Goal: Task Accomplishment & Management: Use online tool/utility

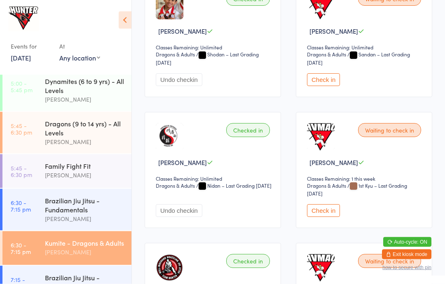
scroll to position [426, 0]
click at [332, 217] on button "Check in" at bounding box center [323, 210] width 33 height 13
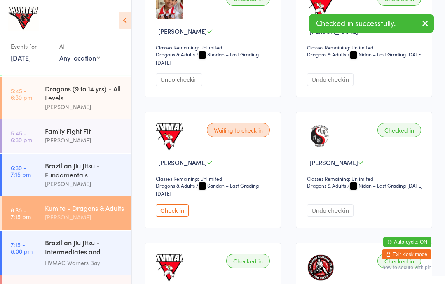
scroll to position [255, 0]
click at [89, 284] on div "Adults - All Levels" at bounding box center [84, 287] width 79 height 9
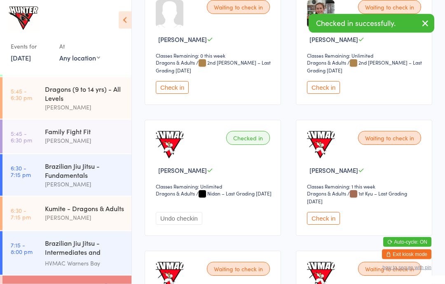
scroll to position [156, 0]
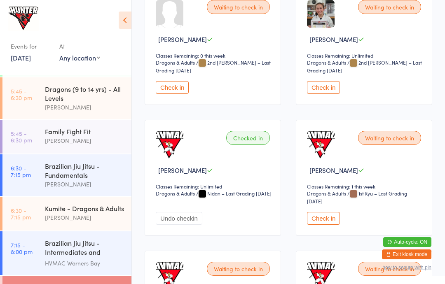
click at [326, 221] on button "Check in" at bounding box center [323, 218] width 33 height 13
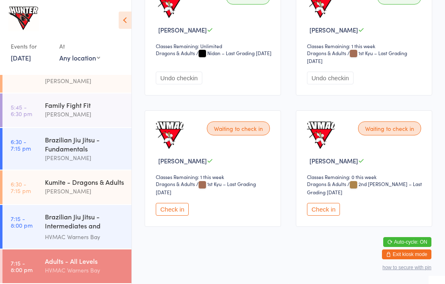
scroll to position [288, 0]
click at [47, 184] on div "Kumite - Dragons & Adults" at bounding box center [84, 181] width 79 height 9
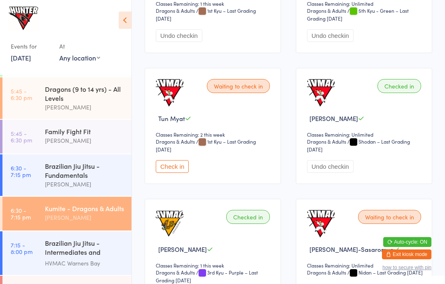
scroll to position [734, 0]
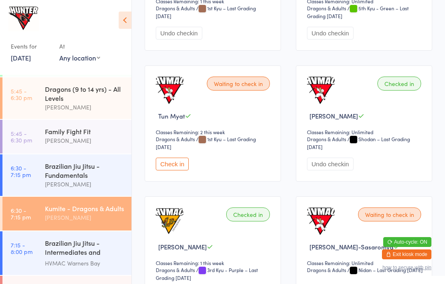
click at [174, 170] on button "Check in" at bounding box center [172, 164] width 33 height 13
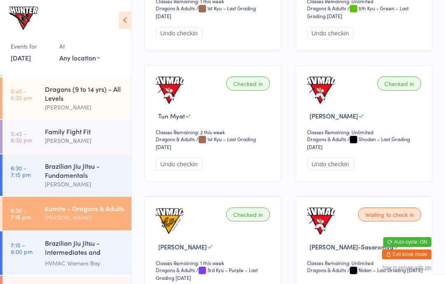
click at [69, 259] on div "Brazilian Jiu Jitsu - Intermediates and Advanced" at bounding box center [84, 248] width 79 height 20
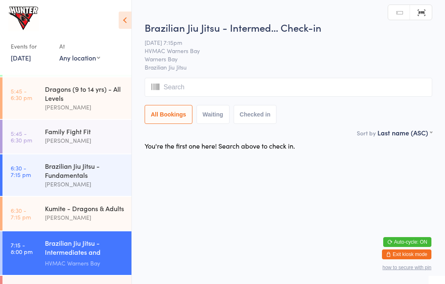
click at [75, 176] on div "Brazilian Jiu Jitsu - Fundamentals" at bounding box center [84, 170] width 79 height 18
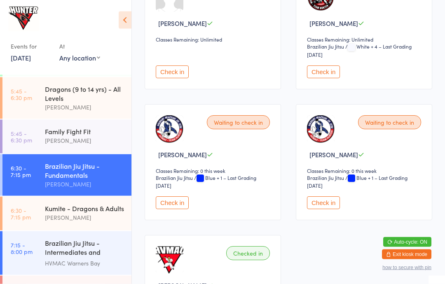
scroll to position [436, 0]
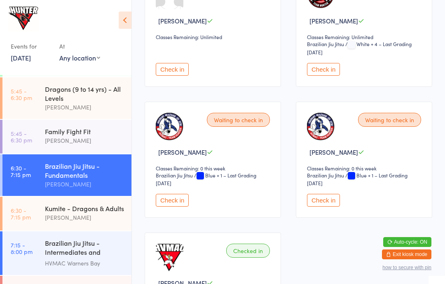
click at [177, 206] on button "Check in" at bounding box center [172, 200] width 33 height 13
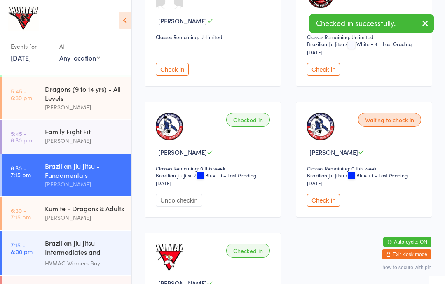
click at [326, 207] on button "Check in" at bounding box center [323, 200] width 33 height 13
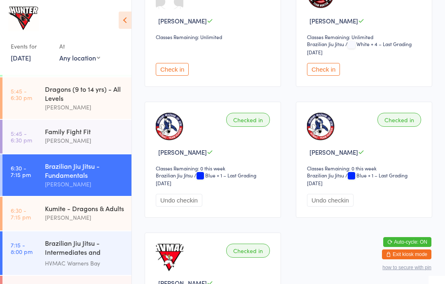
click at [106, 213] on div "Kumite - Dragons & Adults" at bounding box center [84, 208] width 79 height 9
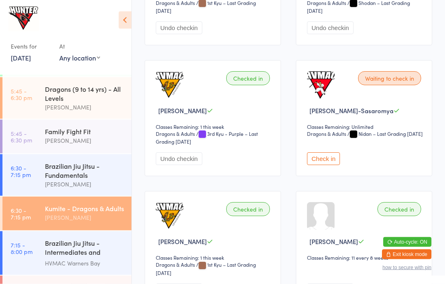
scroll to position [871, 0]
click at [318, 165] on button "Check in" at bounding box center [323, 158] width 33 height 13
